Goal: Find specific page/section: Find specific page/section

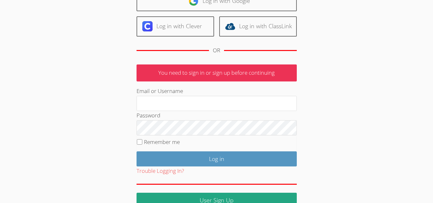
scroll to position [63, 0]
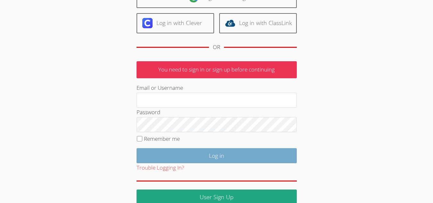
type input "[PERSON_NAME][EMAIL_ADDRESS][DOMAIN_NAME]"
click at [198, 156] on input "Log in" at bounding box center [217, 155] width 160 height 15
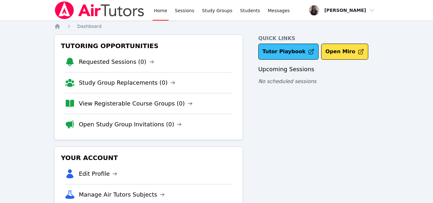
click at [284, 55] on link "Tutor Playbook" at bounding box center [288, 52] width 61 height 16
